Goal: Complete application form: Complete application form

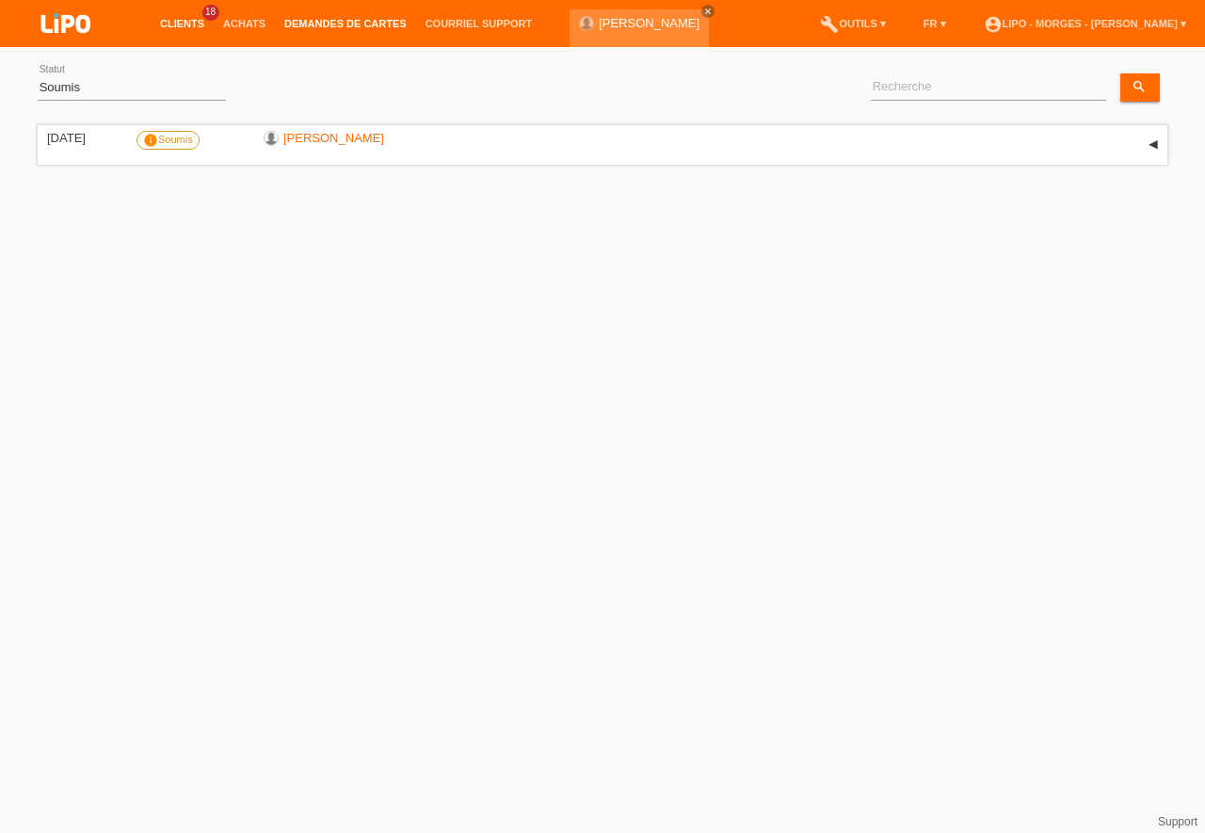
click at [174, 24] on link "Clients" at bounding box center [182, 23] width 63 height 11
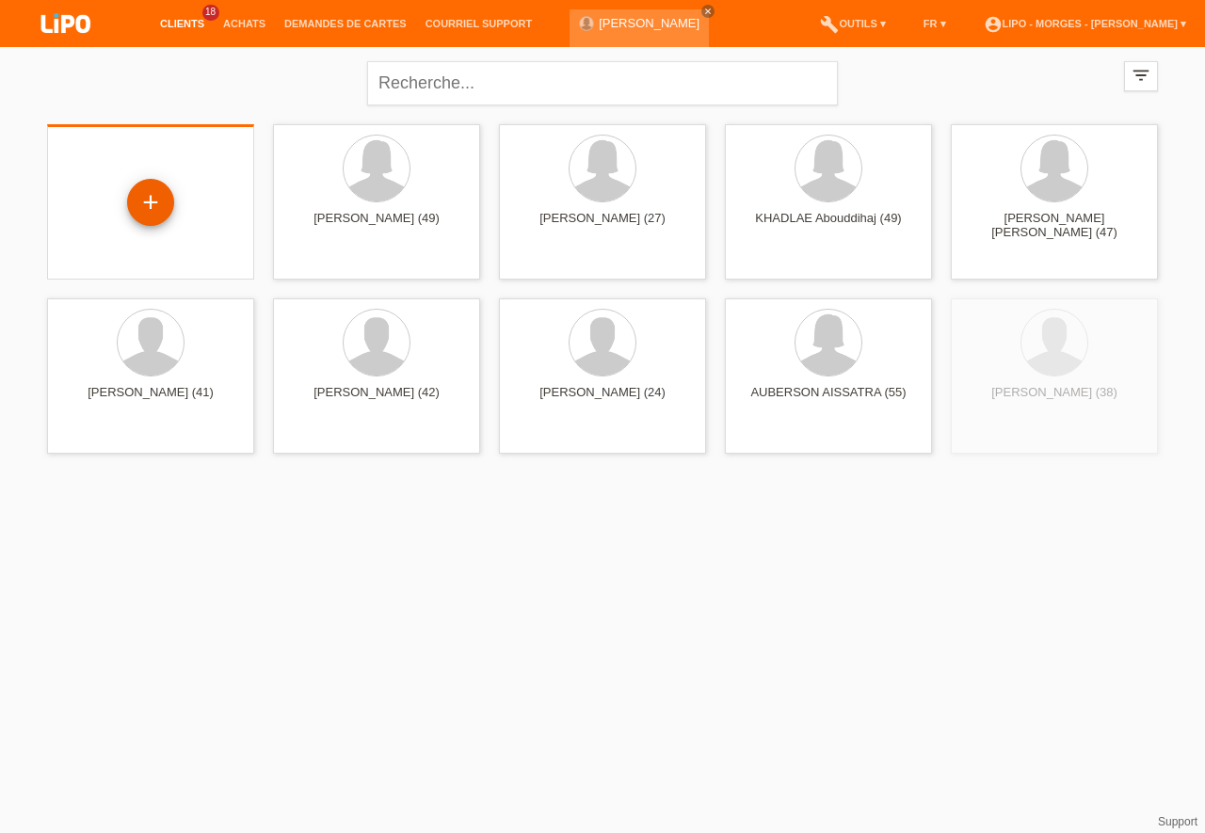
click at [160, 216] on div "+" at bounding box center [150, 202] width 47 height 47
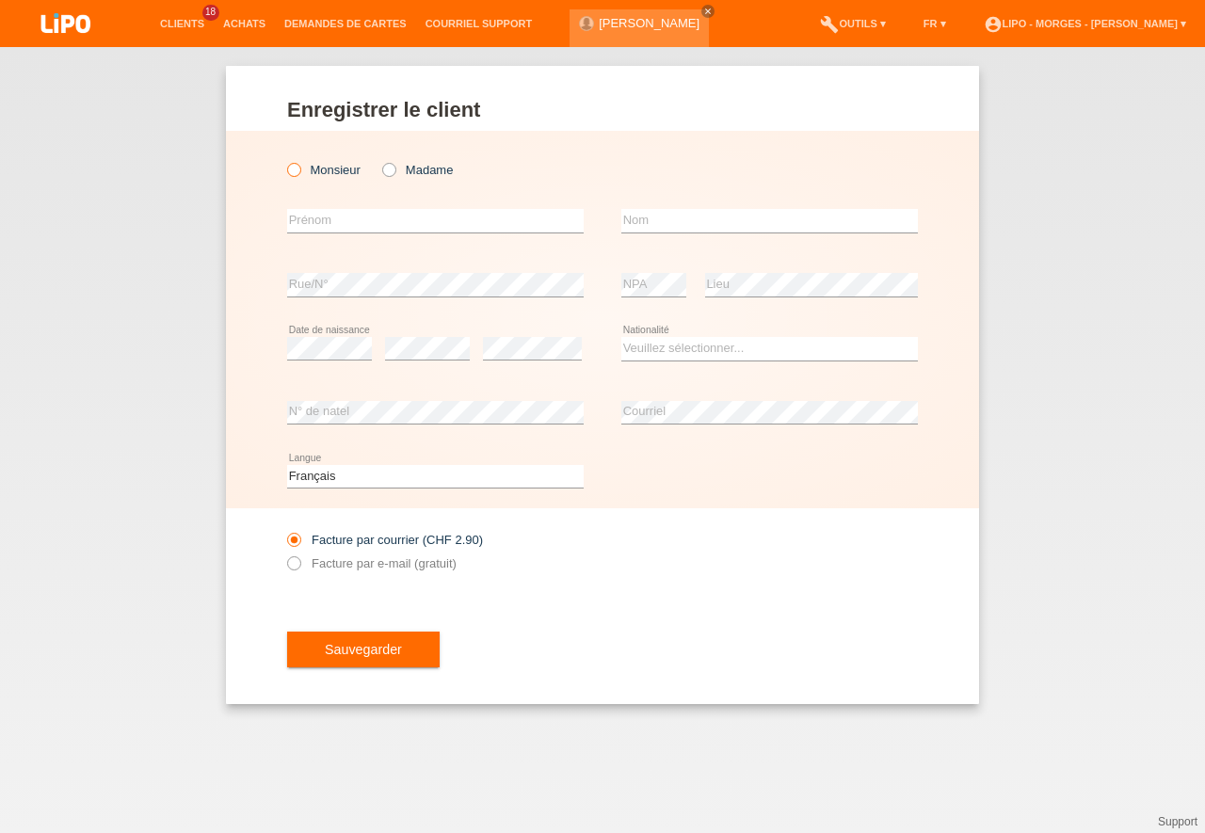
click at [284, 160] on icon at bounding box center [284, 160] width 0 height 0
click at [290, 167] on input "Monsieur" at bounding box center [293, 169] width 12 height 12
radio input "true"
click at [330, 218] on input "text" at bounding box center [435, 221] width 297 height 24
type input "MUSA"
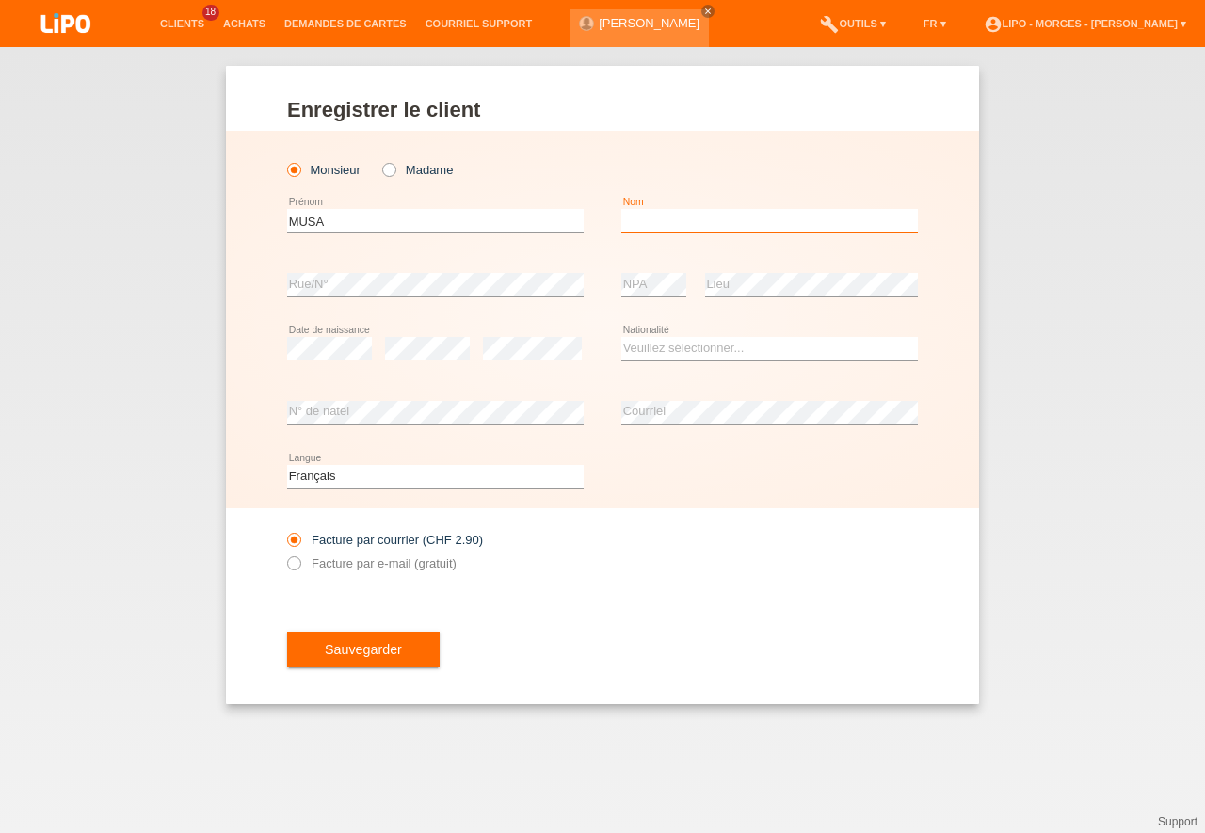
click at [646, 217] on input "text" at bounding box center [770, 221] width 297 height 24
type input "JASHARI"
click at [510, 337] on div "error" at bounding box center [532, 349] width 99 height 64
click at [622, 337] on select "Veuillez sélectionner... Suisse Allemagne Autriche Liechtenstein ------------ A…" at bounding box center [770, 348] width 297 height 23
select select "XK"
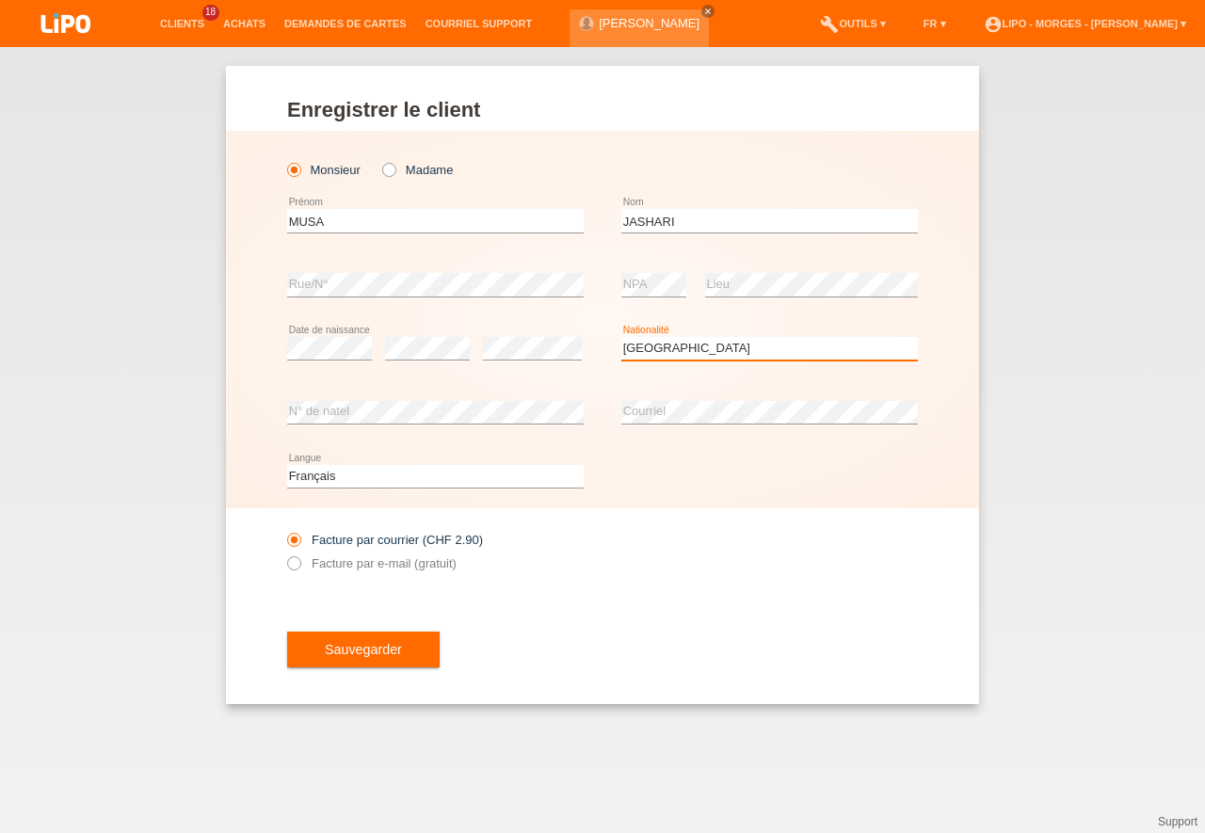
click at [0, 0] on option "Kosovo" at bounding box center [0, 0] width 0 height 0
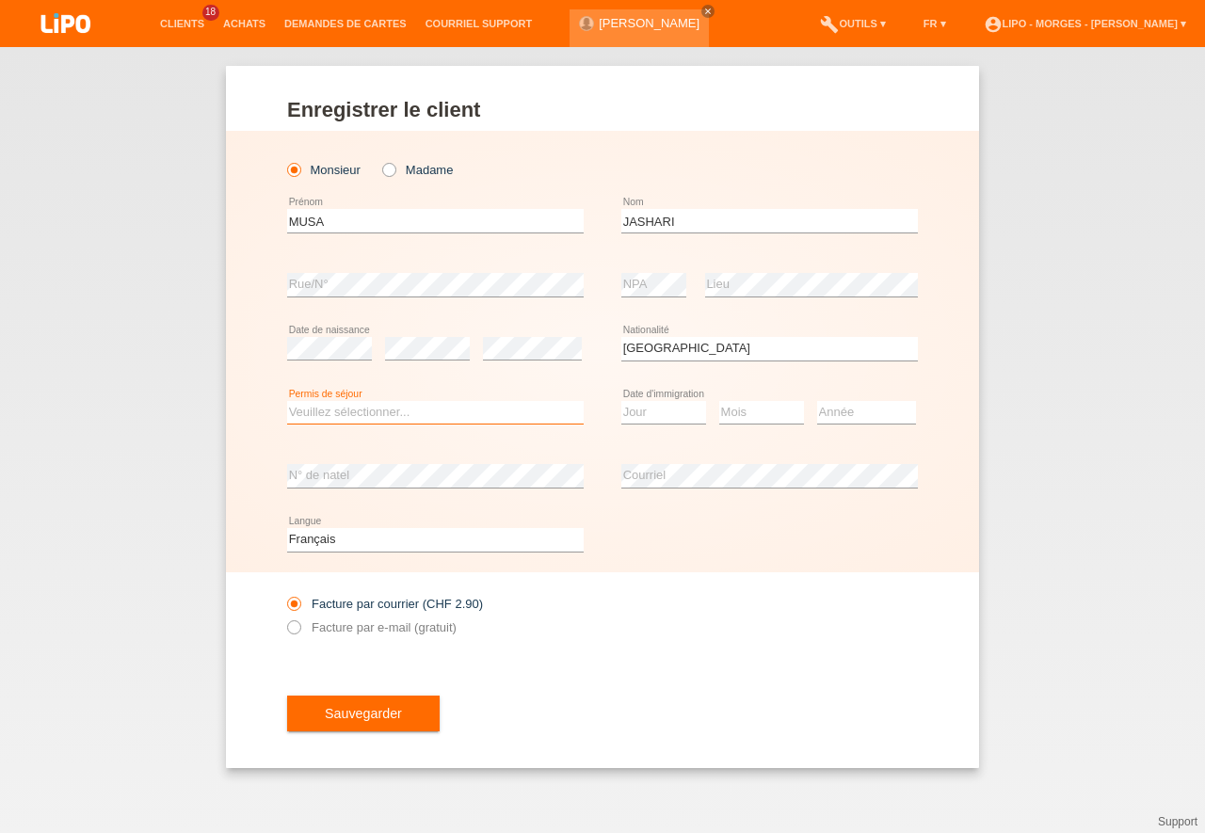
click at [287, 401] on select "Veuillez sélectionner... C B B - Statut de réfugié Autre" at bounding box center [435, 412] width 297 height 23
select select "B"
click at [0, 0] on option "B" at bounding box center [0, 0] width 0 height 0
click at [622, 401] on select "Jour 01 02 03 04 05 06 07 08 09 10 11" at bounding box center [664, 412] width 85 height 23
select select "24"
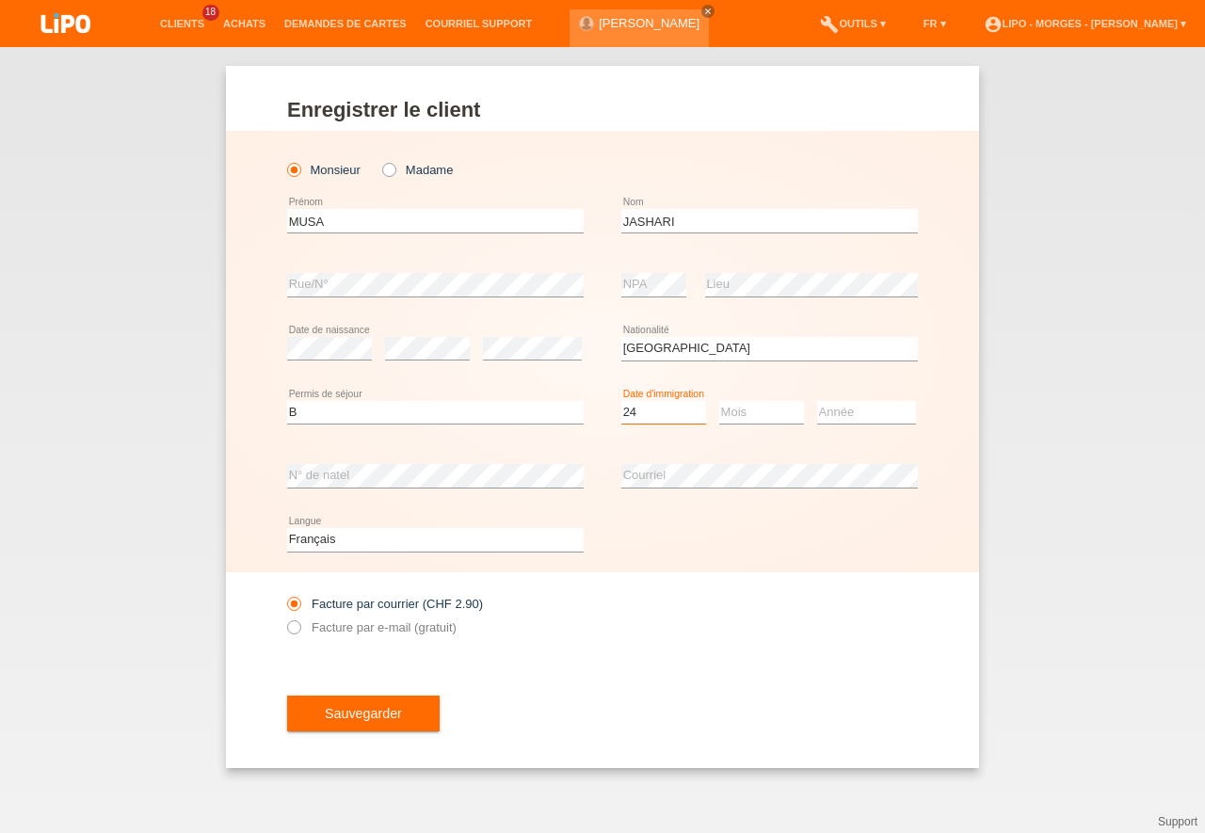
click at [0, 0] on option "24" at bounding box center [0, 0] width 0 height 0
click at [720, 401] on select "Mois 01 02 03 04 05 06 07 08 09 10 11" at bounding box center [762, 412] width 85 height 23
select select "12"
click at [0, 0] on option "12" at bounding box center [0, 0] width 0 height 0
click at [817, 401] on select "Année 2025 2024 2023 2022 2021 2020 2019 2018 2017 2016 2015 2014 2013 2012 201…" at bounding box center [866, 412] width 99 height 23
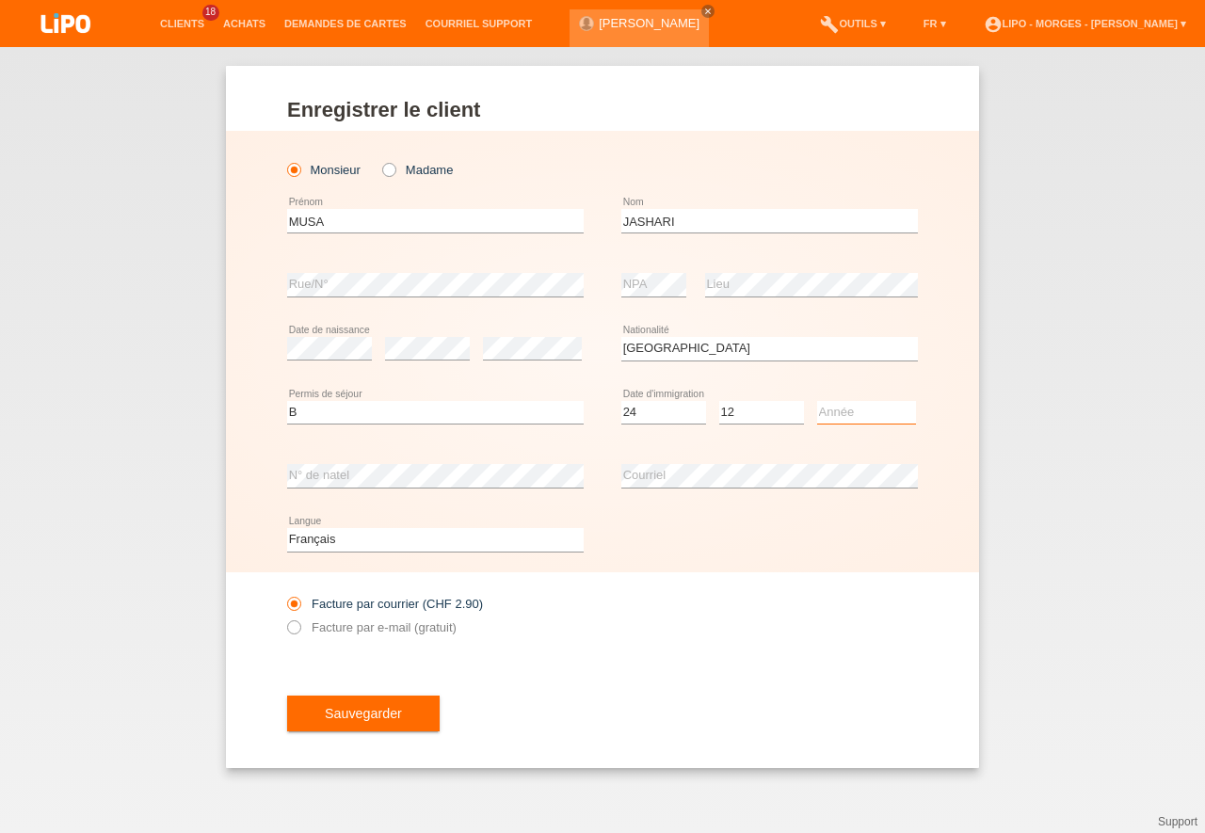
select select "2011"
click at [0, 0] on option "2011" at bounding box center [0, 0] width 0 height 0
click at [284, 618] on icon at bounding box center [284, 618] width 0 height 0
click at [295, 630] on input "Facture par e-mail (gratuit)" at bounding box center [293, 633] width 12 height 24
radio input "true"
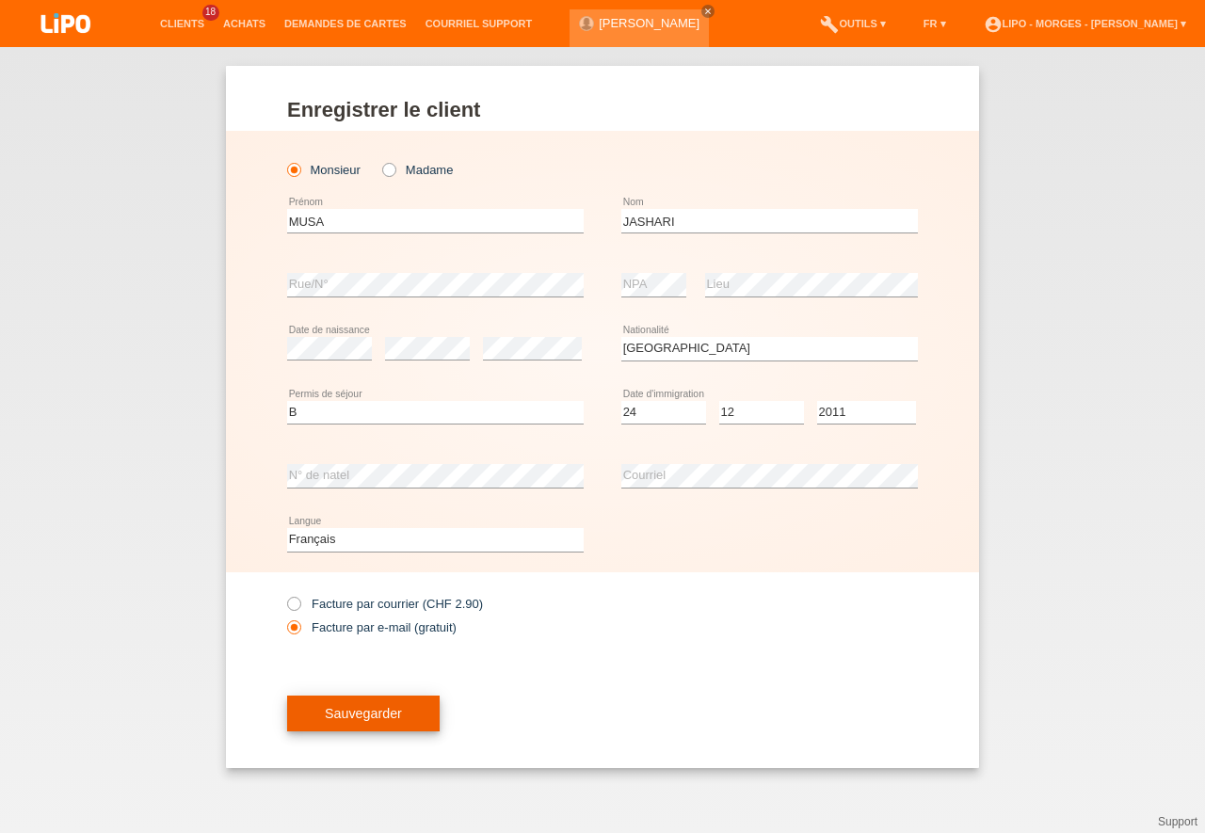
click at [353, 717] on span "Sauvegarder" at bounding box center [363, 713] width 77 height 15
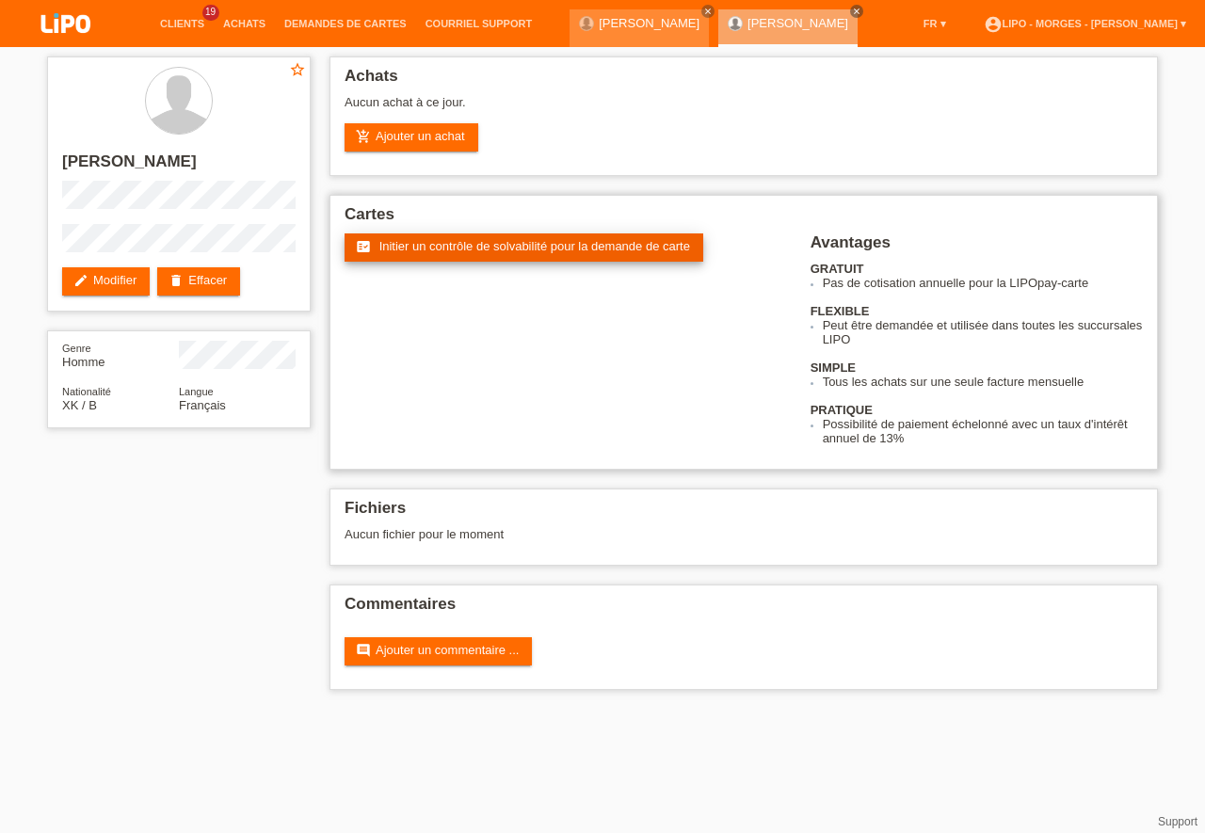
click at [468, 248] on span "Initier un contrôle de solvabilité pour la demande de carte" at bounding box center [535, 246] width 311 height 14
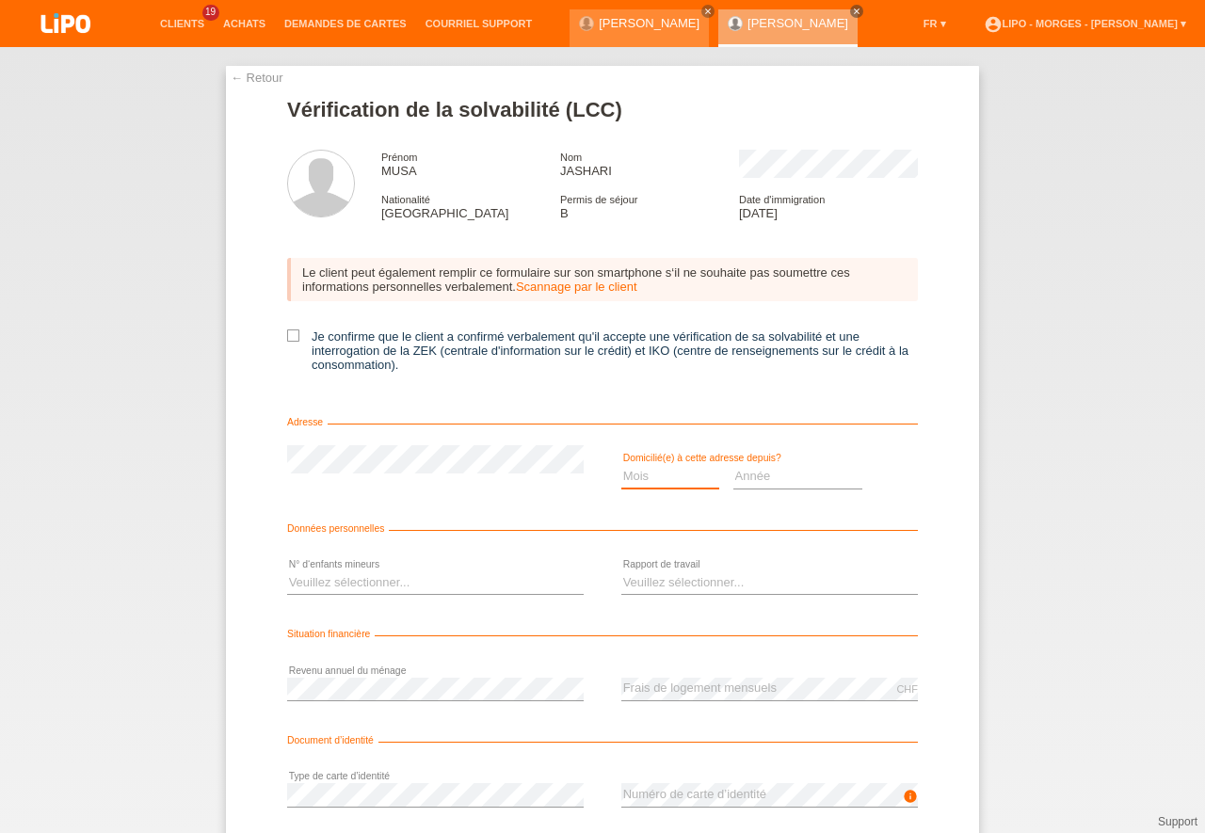
click at [622, 465] on select "Mois 01 02 03 04 05 06 07 08 09 10" at bounding box center [671, 476] width 98 height 23
select select "06"
click at [0, 0] on option "06" at bounding box center [0, 0] width 0 height 0
click at [734, 465] on select "Année 2025 2024 2023 2022 2021 2020 2019 2018 2017 2016 2015 2014 2013 2012 201…" at bounding box center [799, 476] width 130 height 23
select select "2011"
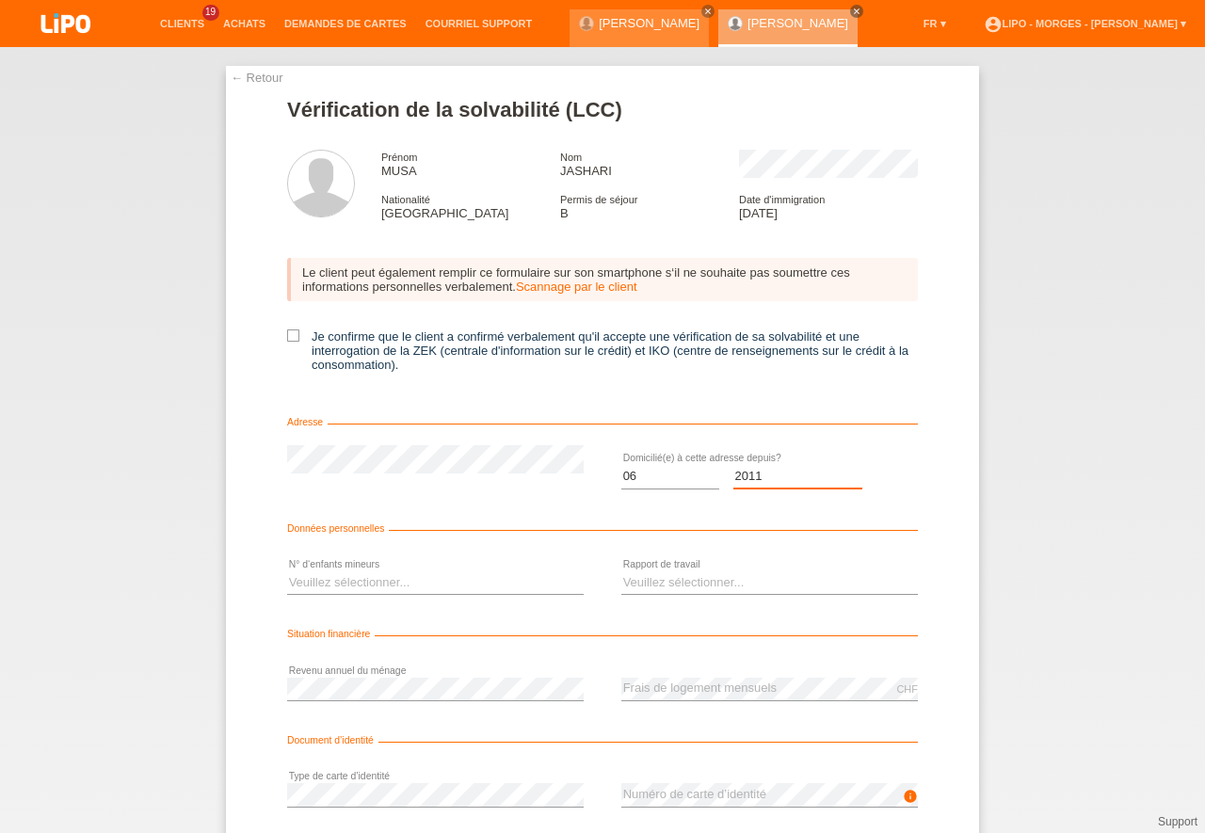
click at [0, 0] on option "2011" at bounding box center [0, 0] width 0 height 0
click at [287, 572] on select "Veuillez sélectionner... 0 1 2 3 4 5 6 7 8 9" at bounding box center [435, 583] width 297 height 23
select select "0"
click at [0, 0] on option "0" at bounding box center [0, 0] width 0 height 0
click at [622, 572] on select "Veuillez sélectionner... A durée indéterminée A durée déterminée Apprenti/étudi…" at bounding box center [770, 583] width 297 height 23
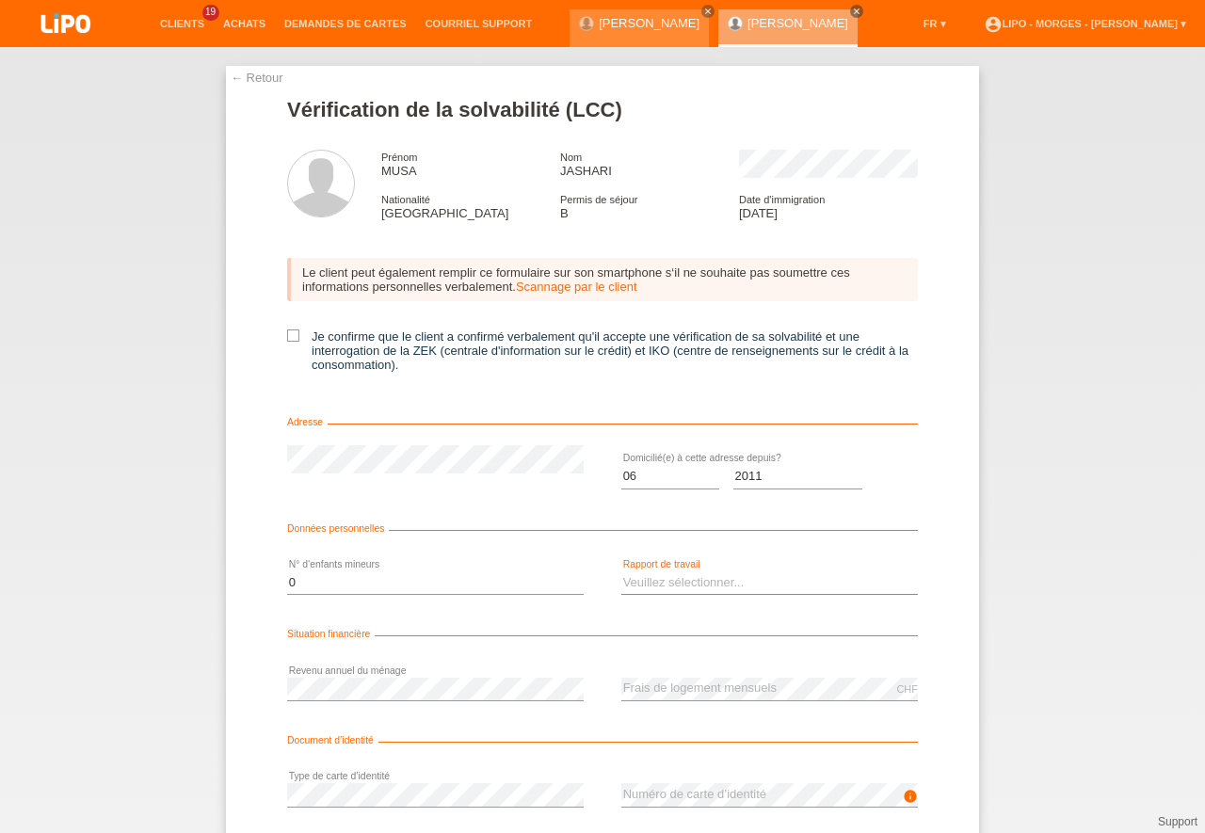
select select "UNLIMITED"
click at [0, 0] on option "A durée indéterminée" at bounding box center [0, 0] width 0 height 0
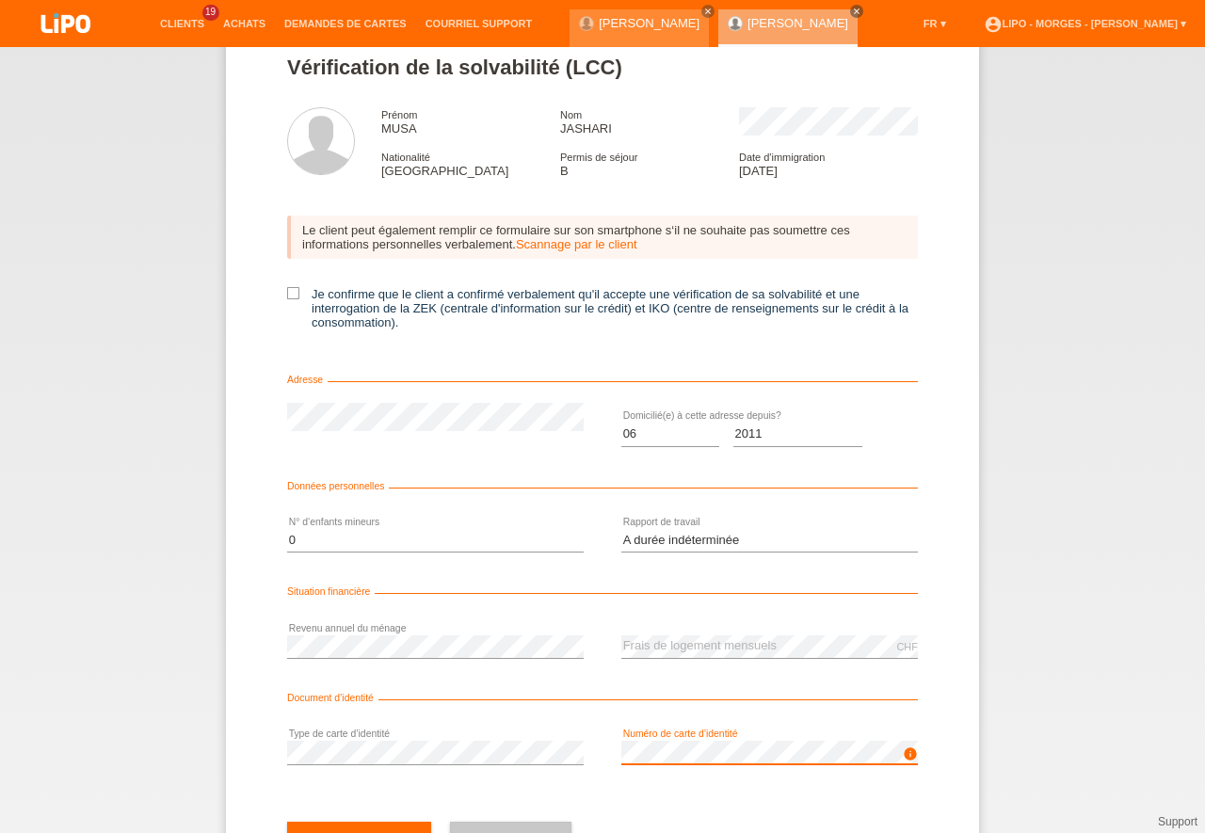
scroll to position [123, 0]
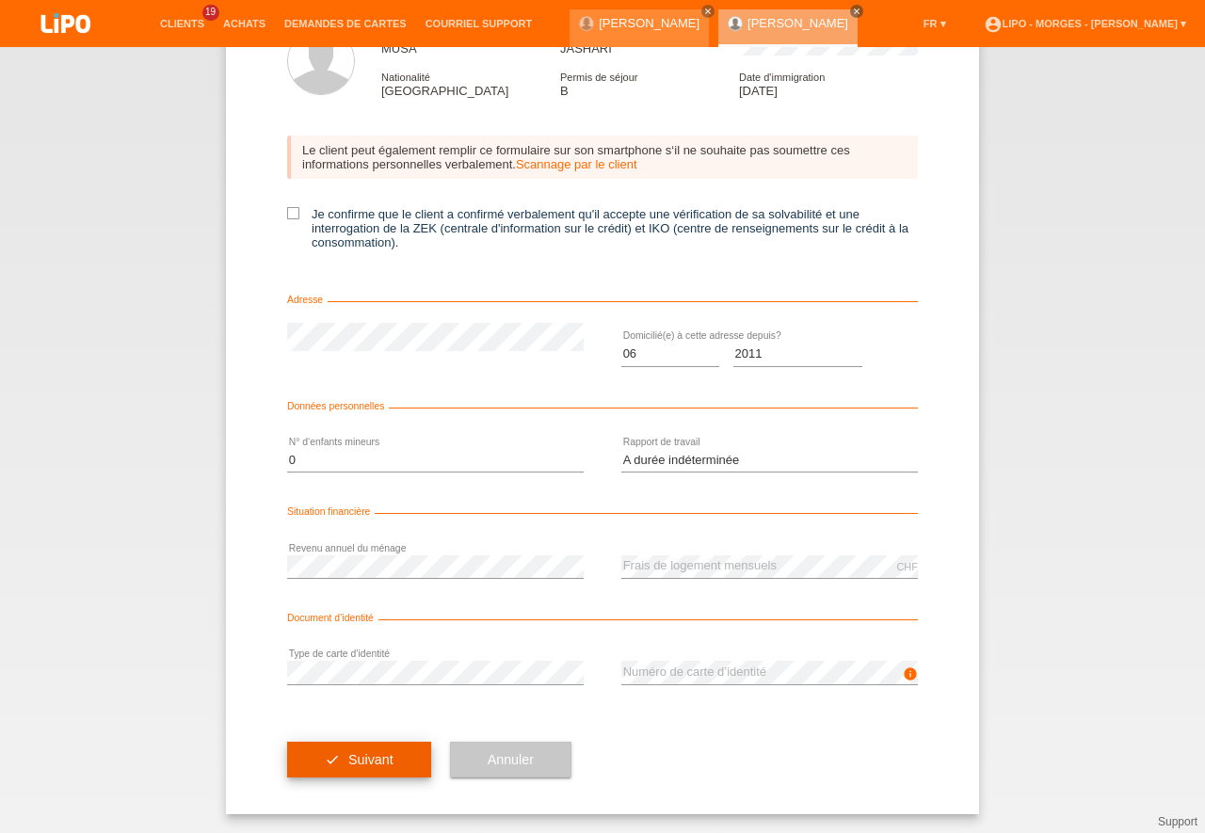
click at [389, 761] on button "check Suivant" at bounding box center [359, 760] width 144 height 36
click at [287, 215] on icon at bounding box center [293, 213] width 12 height 12
click at [287, 215] on input "Je confirme que le client a confirmé verbalement qu'il accepte une vérification…" at bounding box center [293, 213] width 12 height 12
checkbox input "true"
click at [372, 753] on span "Suivant" at bounding box center [370, 759] width 45 height 15
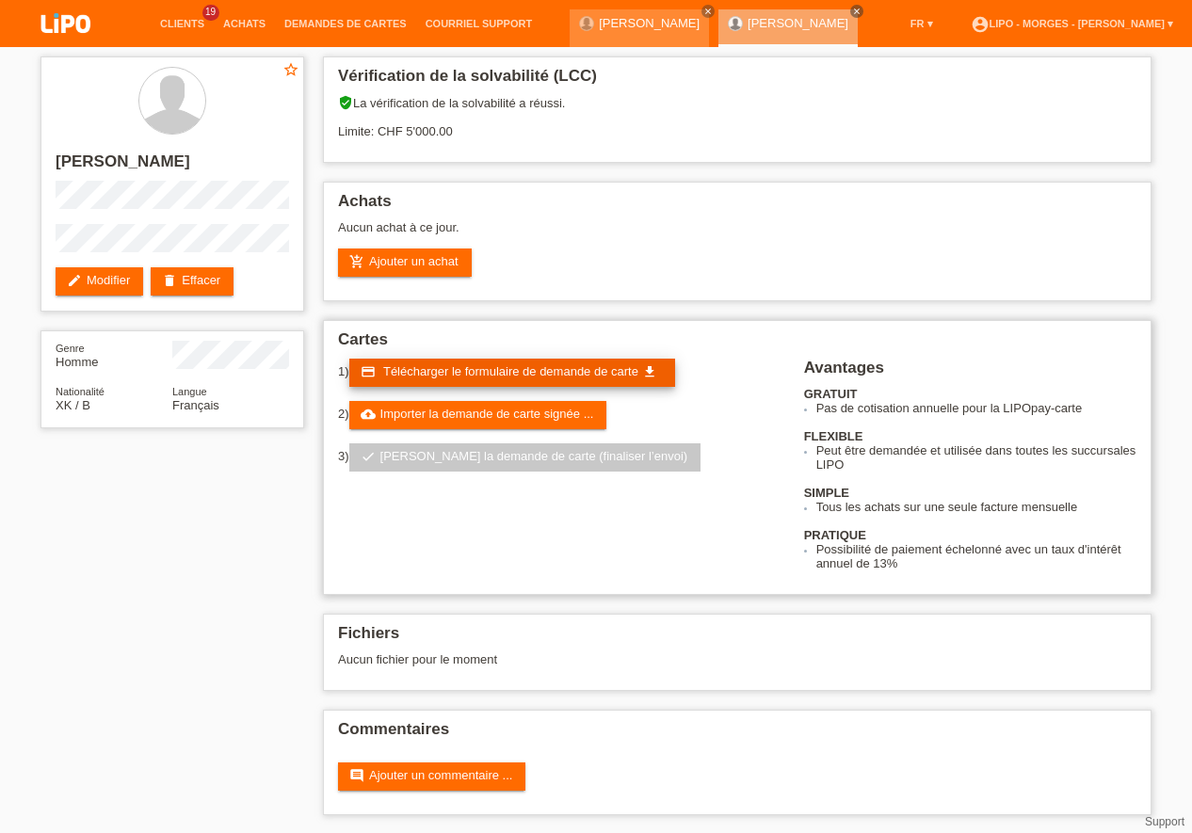
click at [522, 371] on span "Télécharger le formulaire de demande de carte" at bounding box center [510, 371] width 255 height 14
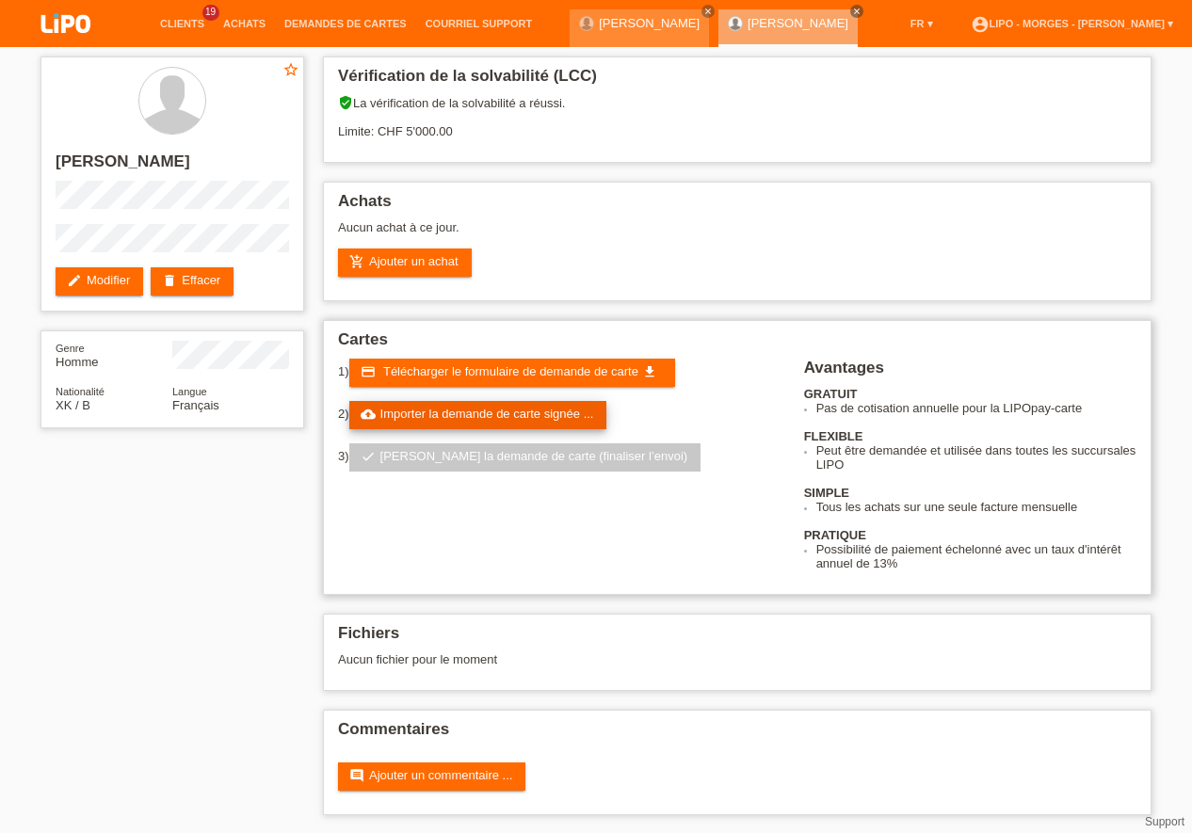
click at [540, 419] on link "cloud_upload Importer la demande de carte signée ..." at bounding box center [478, 415] width 258 height 28
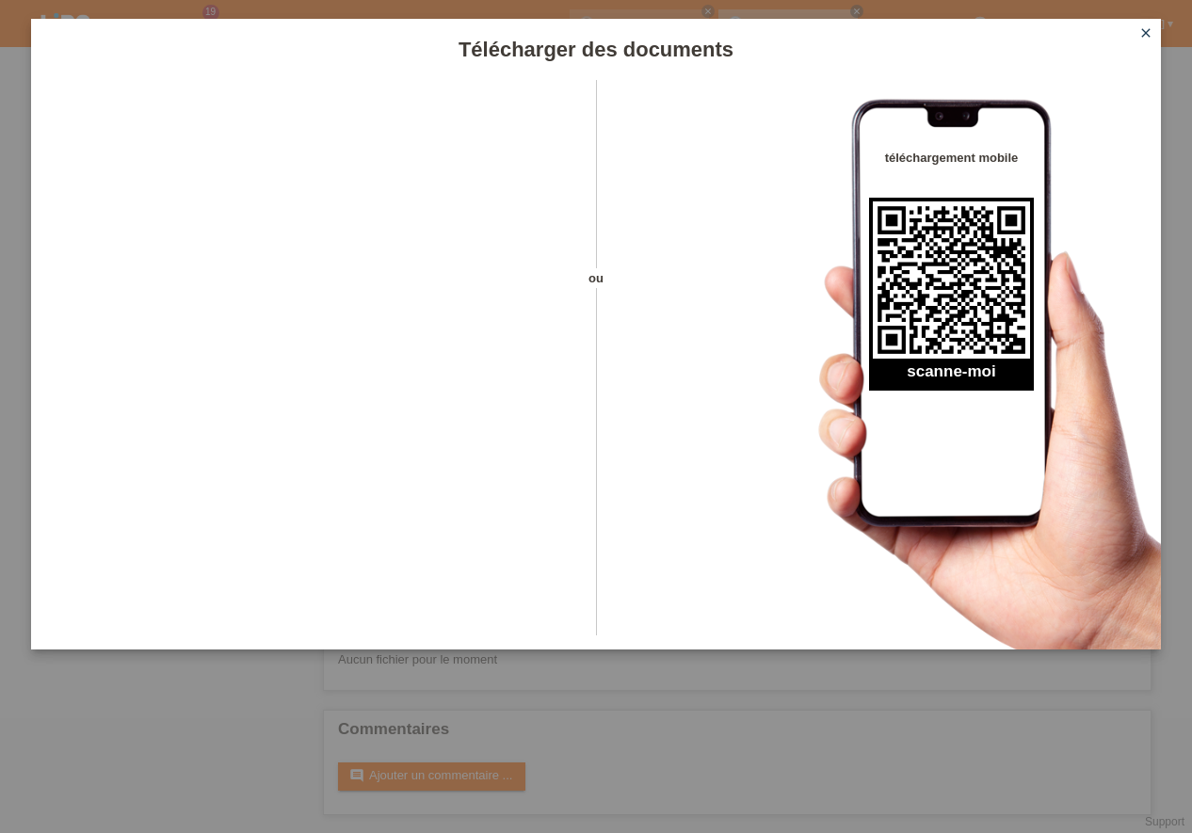
click at [1144, 30] on icon "close" at bounding box center [1146, 32] width 15 height 15
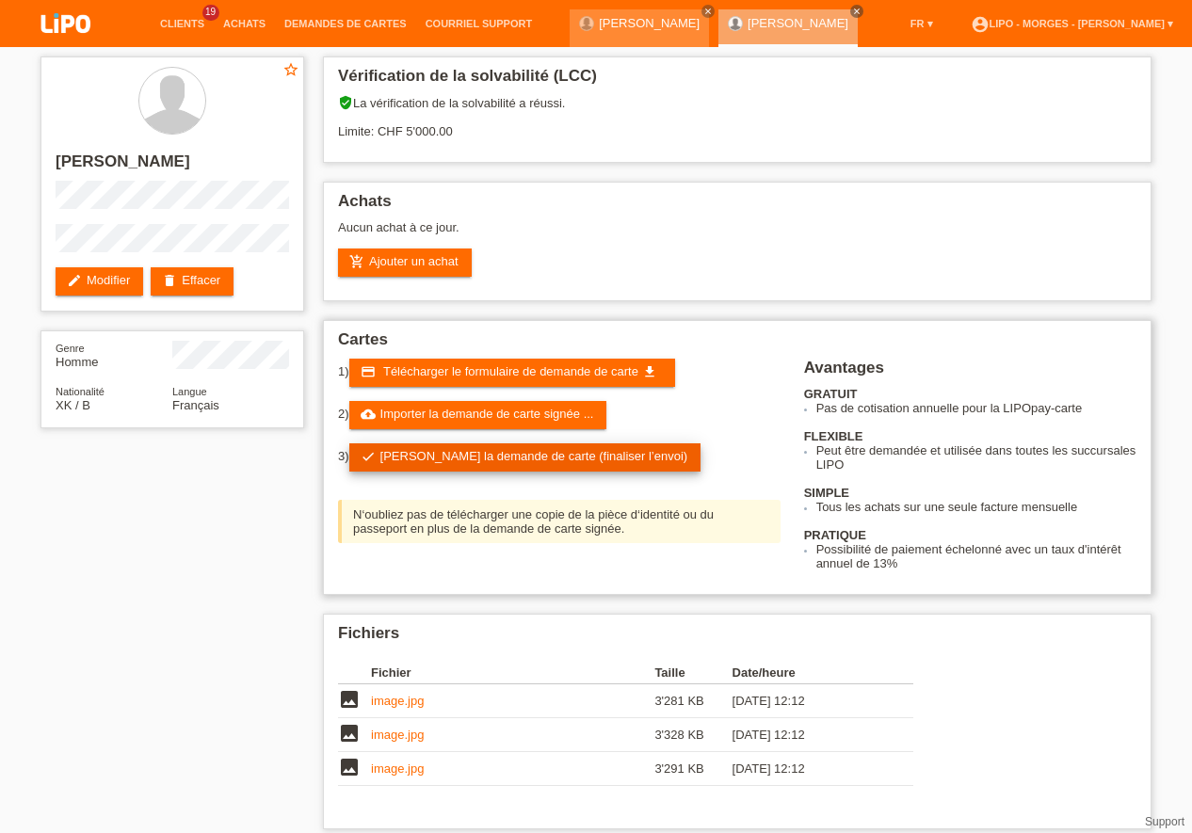
click at [543, 458] on link "check Soumettre la demande de carte (finaliser l’envoi)" at bounding box center [525, 458] width 352 height 28
